Goal: Navigation & Orientation: Go to known website

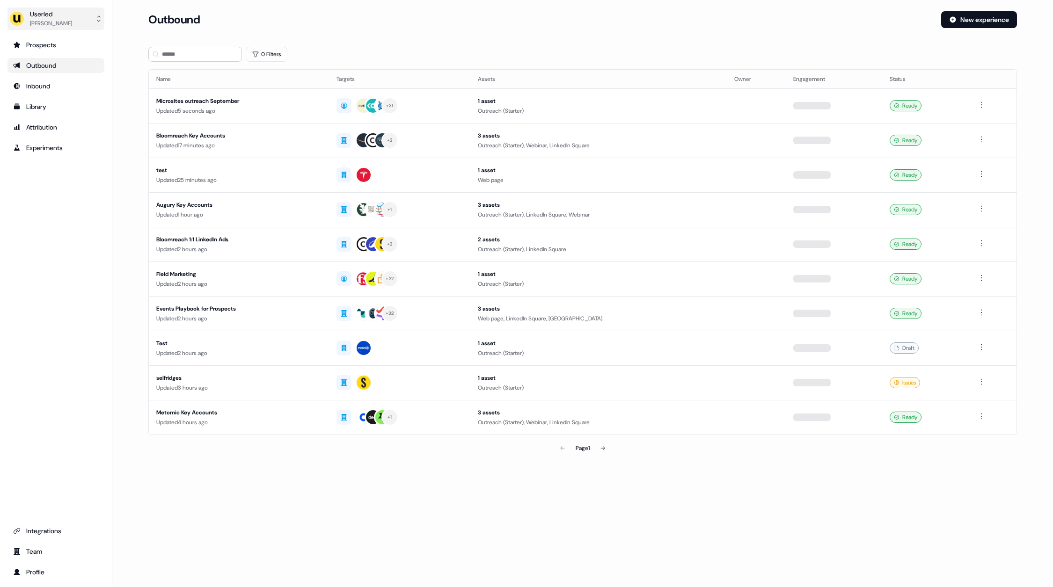
click at [55, 17] on div "Userled" at bounding box center [51, 13] width 42 height 9
